Goal: Information Seeking & Learning: Learn about a topic

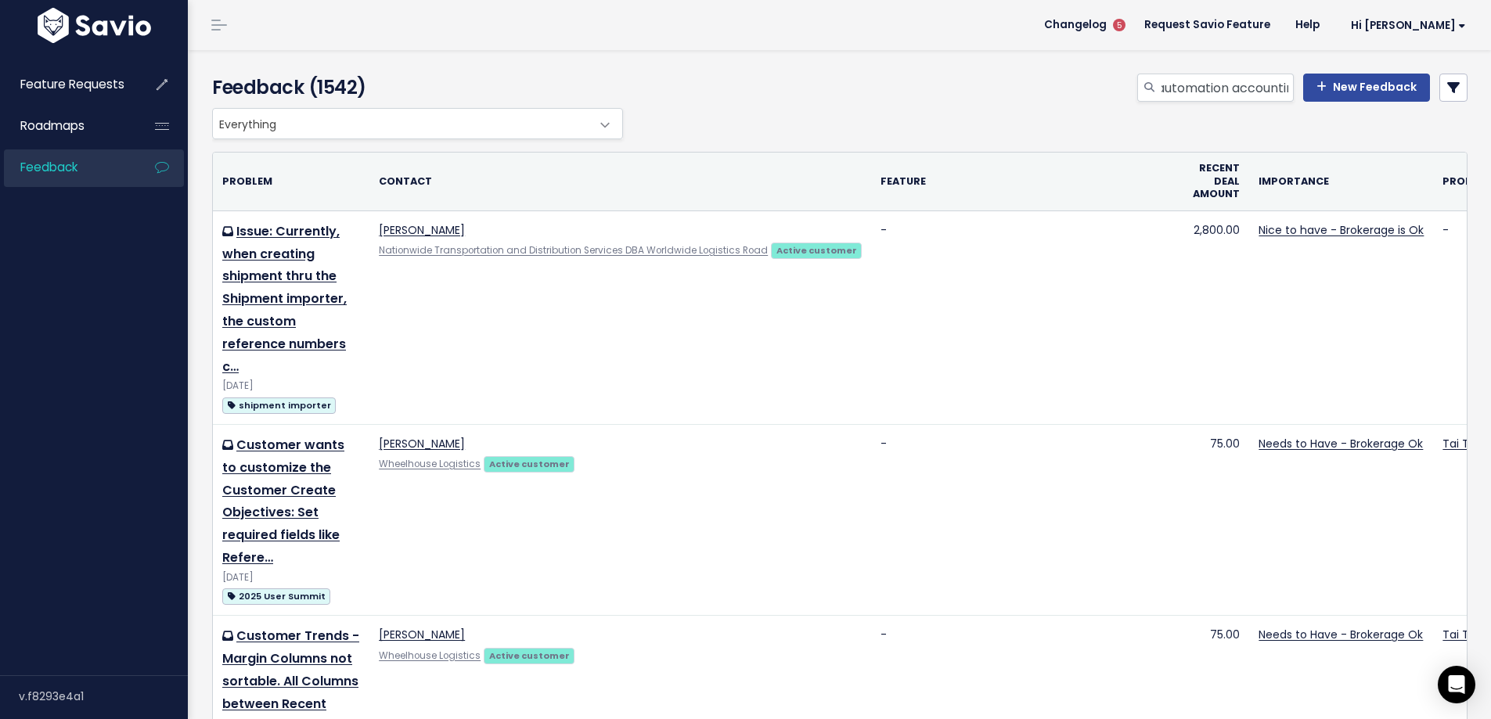
scroll to position [0, 81]
type input "workflow automation accounting"
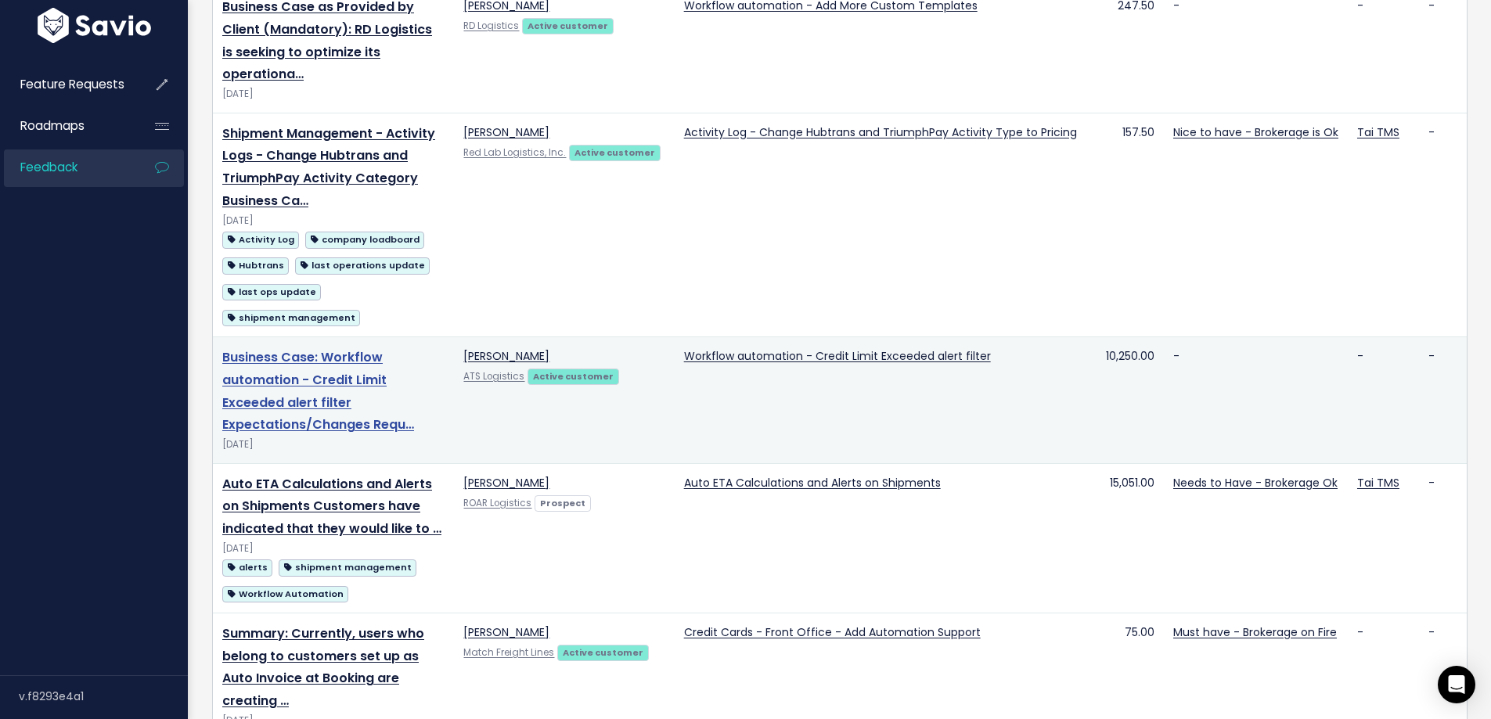
scroll to position [646, 0]
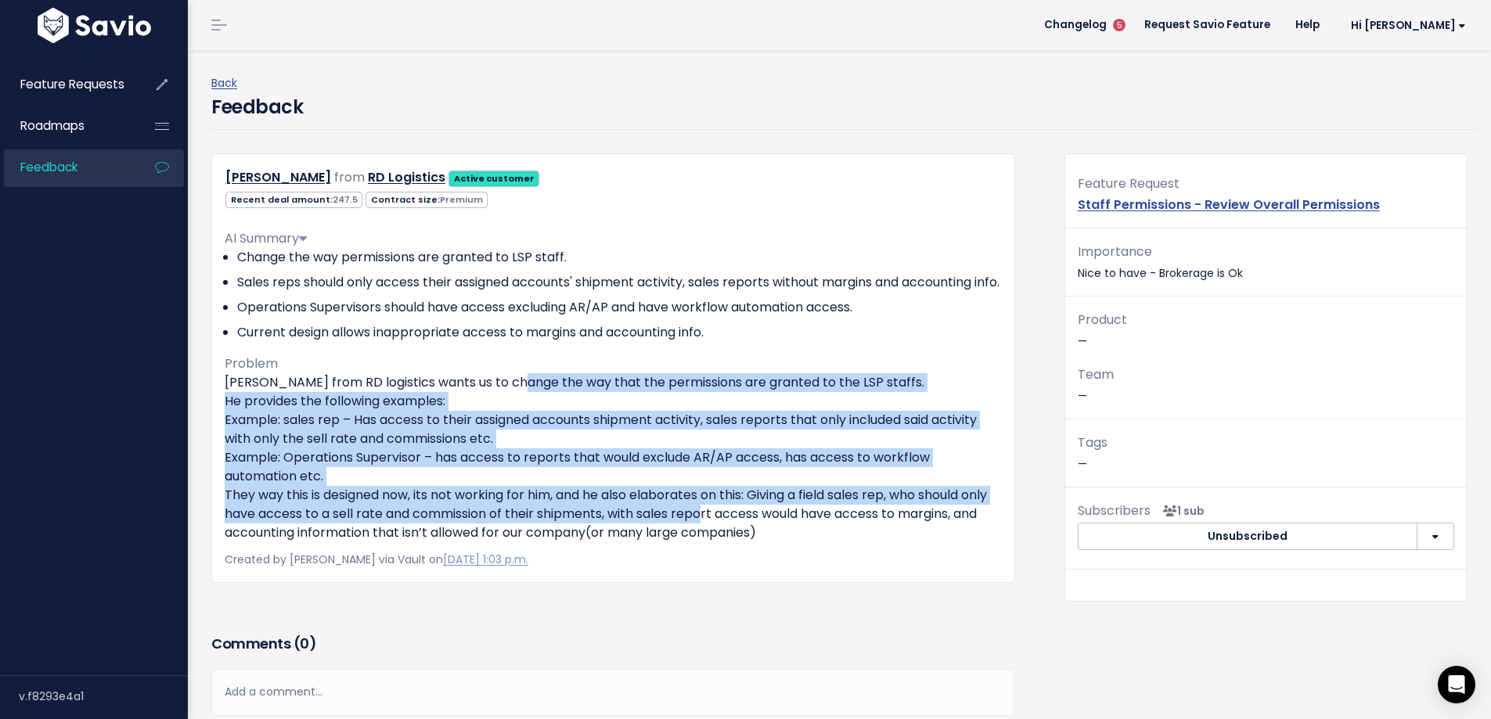
drag, startPoint x: 502, startPoint y: 397, endPoint x: 730, endPoint y: 532, distance: 265.6
click at [730, 532] on p "David Miller from RD logistics wants us to change the way that the permissions …" at bounding box center [613, 457] width 777 height 169
drag, startPoint x: 730, startPoint y: 532, endPoint x: 725, endPoint y: 416, distance: 116.7
click at [729, 532] on p "David Miller from RD logistics wants us to change the way that the permissions …" at bounding box center [613, 457] width 777 height 169
